Goal: Task Accomplishment & Management: Use online tool/utility

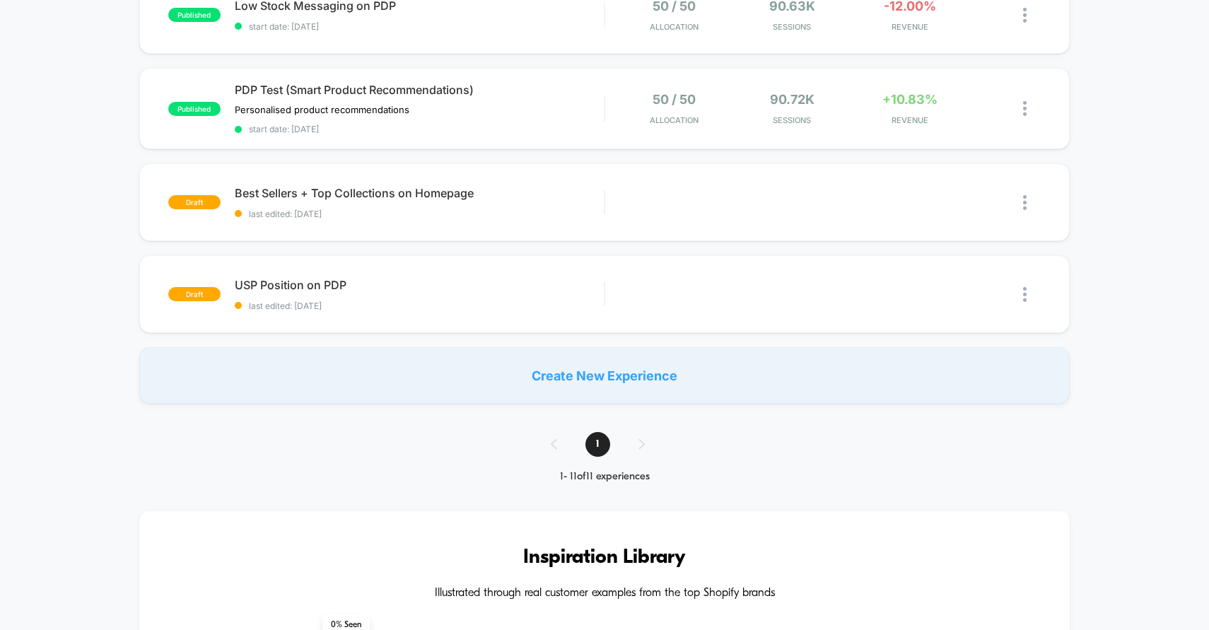
scroll to position [688, 0]
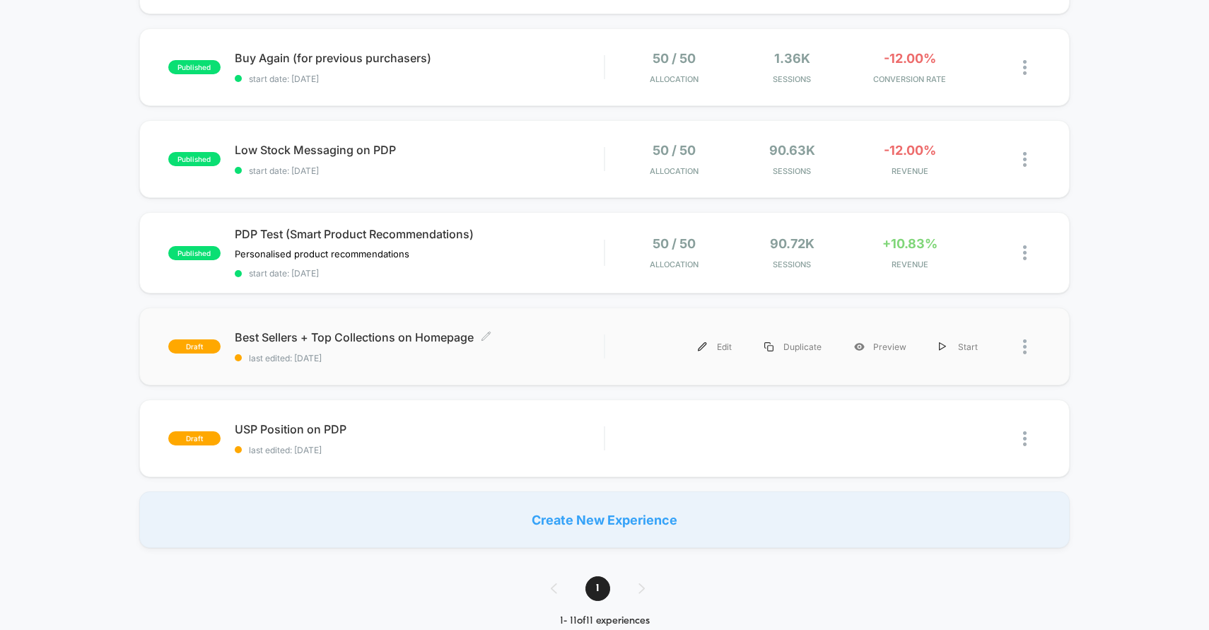
click at [543, 344] on div "Best Sellers + Top Collections on Homepage Click to edit experience details Cli…" at bounding box center [420, 346] width 370 height 33
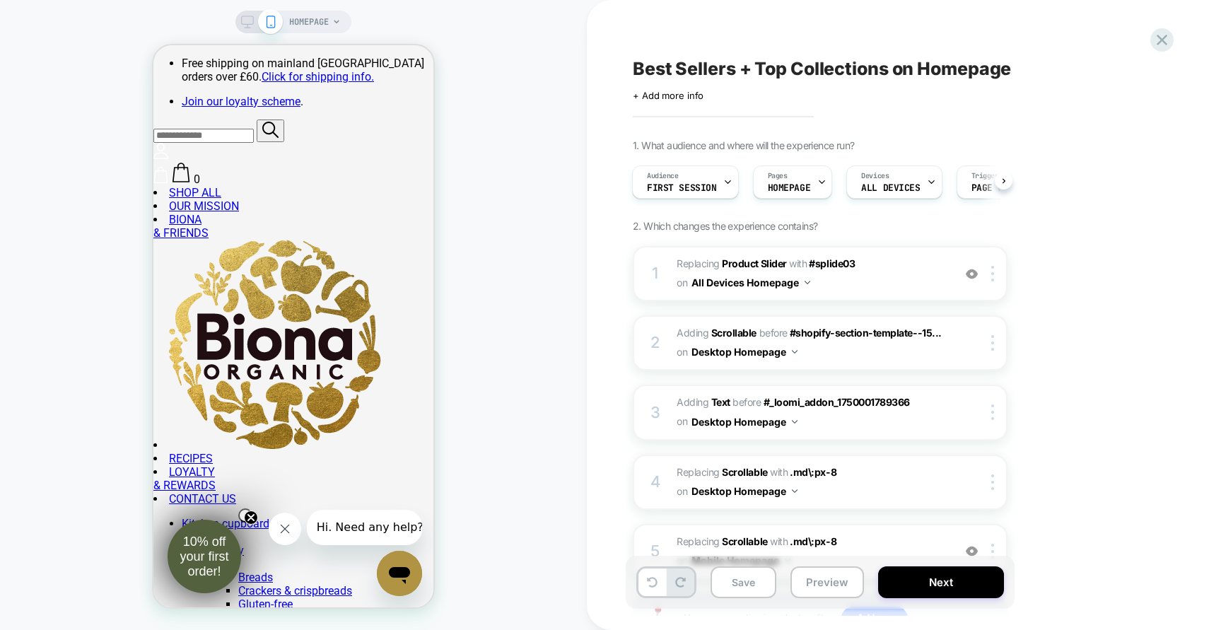
click at [246, 28] on div "HOMEPAGE" at bounding box center [293, 22] width 116 height 23
click at [247, 24] on icon at bounding box center [247, 26] width 1 height 4
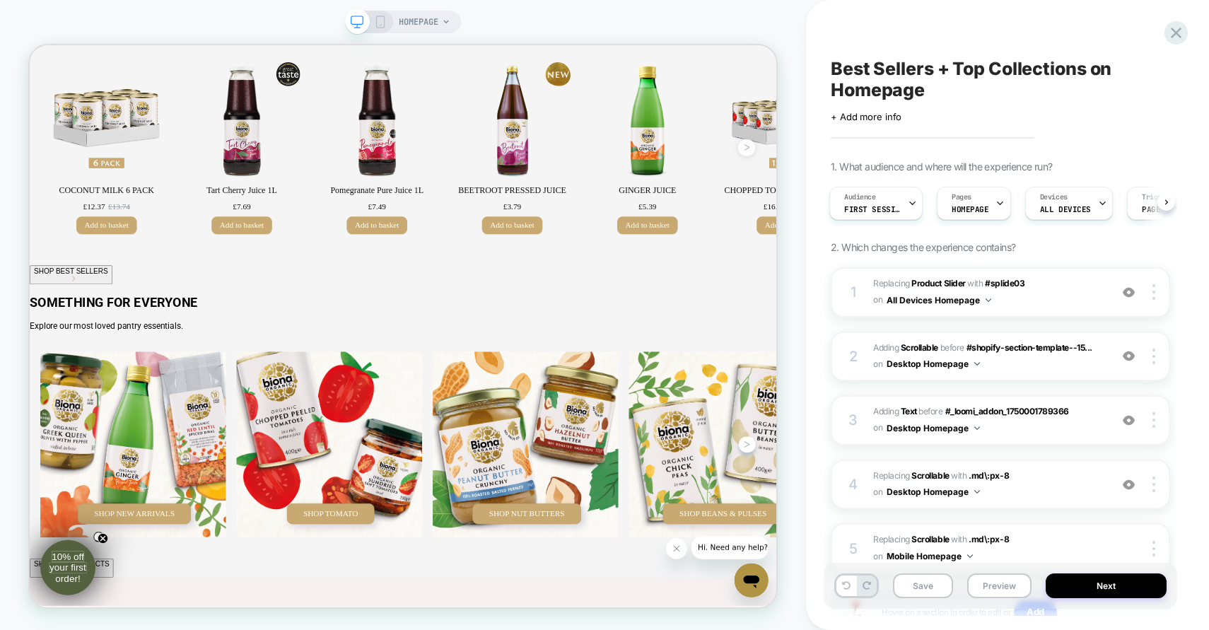
scroll to position [877, 0]
